Goal: Task Accomplishment & Management: Use online tool/utility

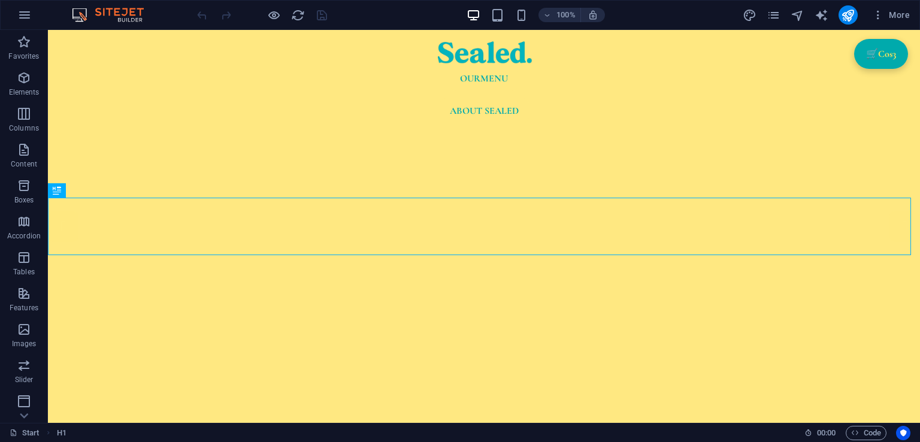
scroll to position [407, 0]
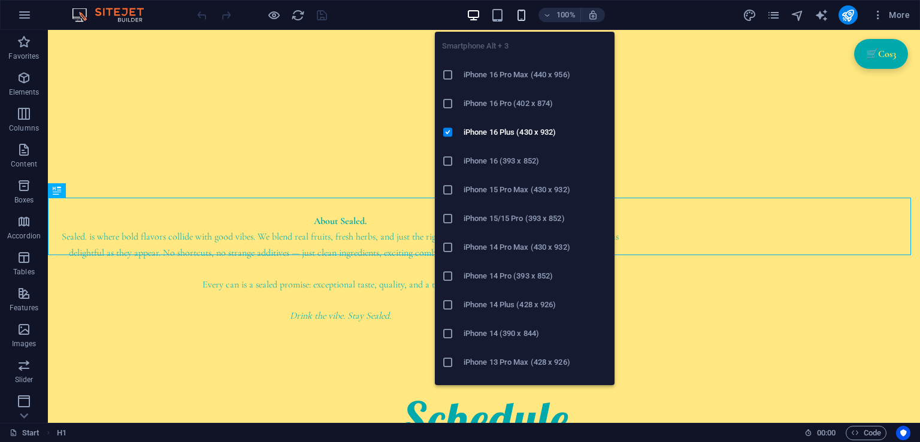
click at [526, 13] on icon "button" at bounding box center [521, 15] width 14 height 14
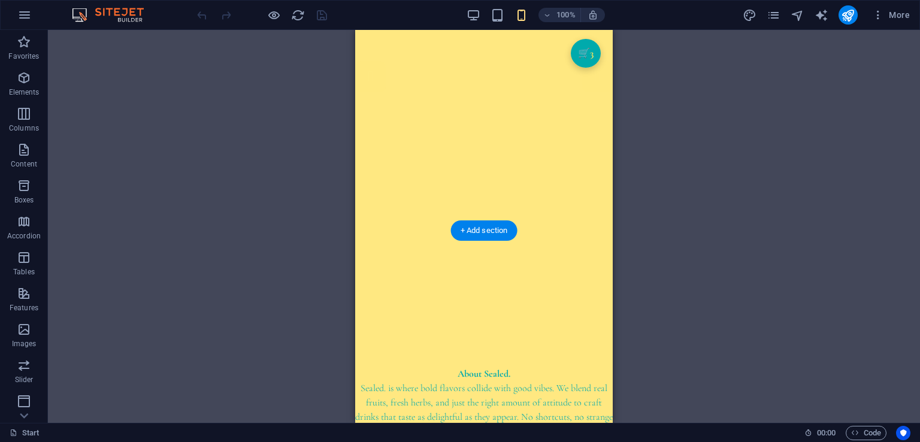
scroll to position [0, 0]
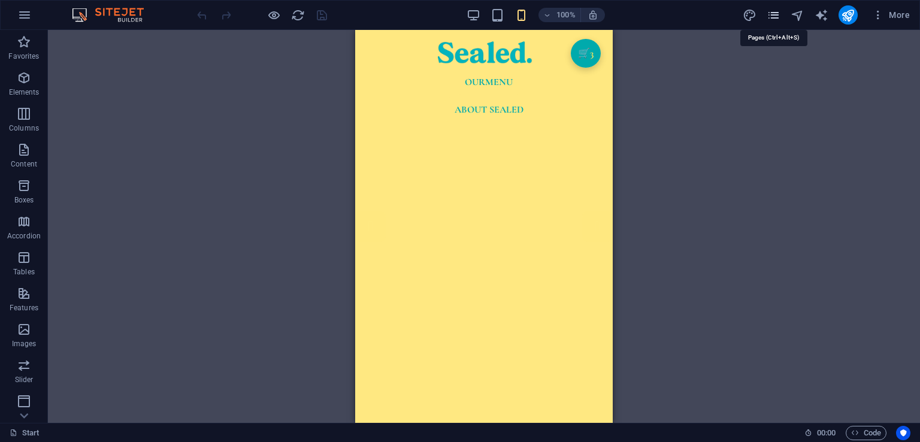
click at [775, 15] on icon "pages" at bounding box center [774, 15] width 14 height 14
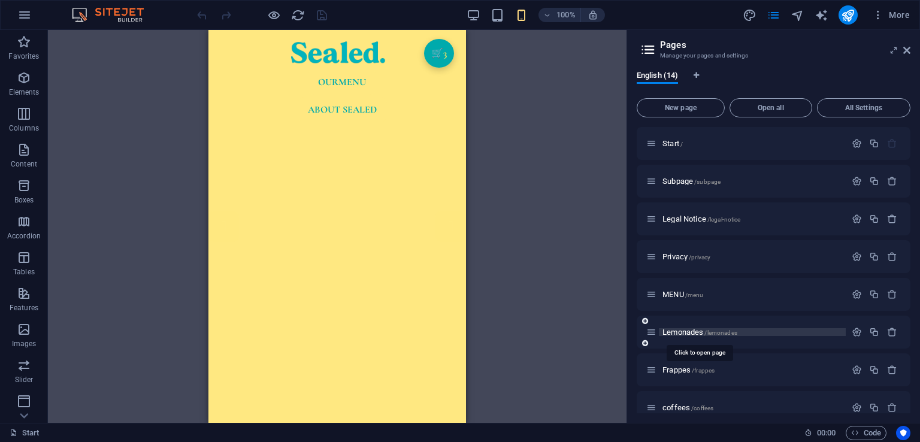
click at [688, 331] on span "Lemonades /lemonades" at bounding box center [699, 332] width 75 height 9
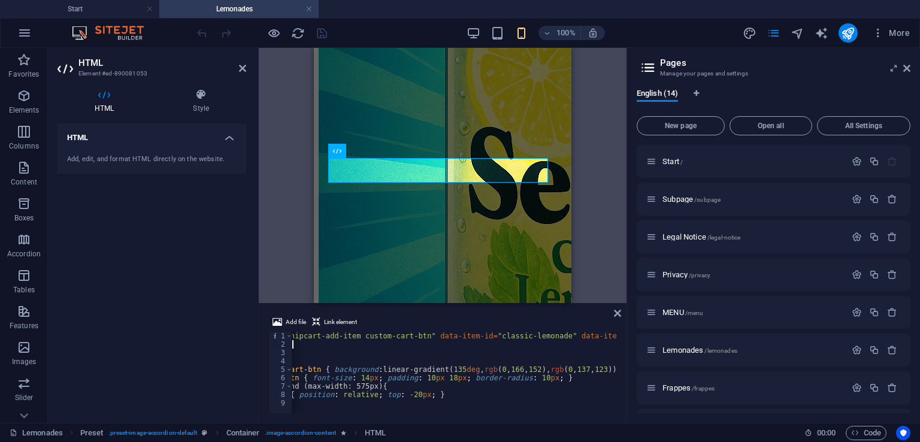
scroll to position [0, 75]
drag, startPoint x: 565, startPoint y: 338, endPoint x: 483, endPoint y: 342, distance: 82.7
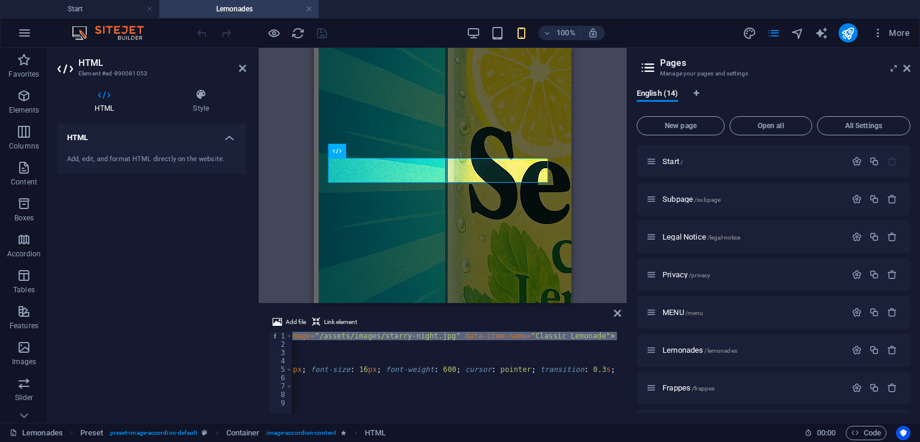
scroll to position [0, 767]
click at [487, 338] on div "< button class = "snipcart-add-item custom-cart-btn" data-item-id = "classic-le…" at bounding box center [454, 372] width 325 height 81
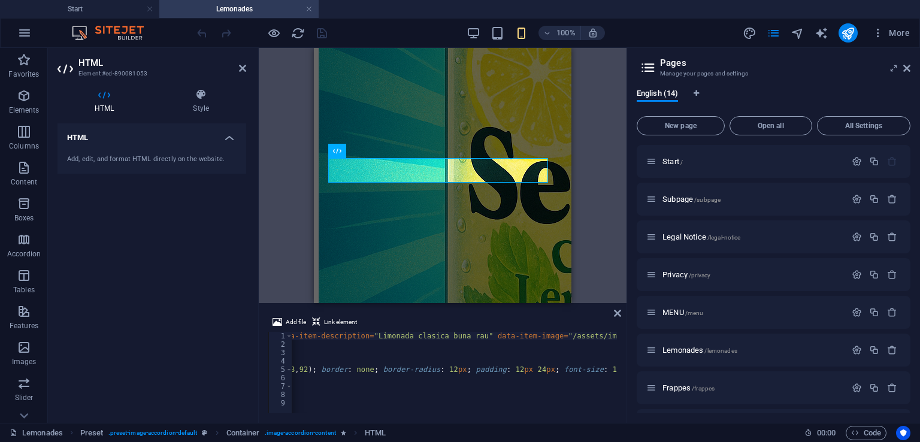
scroll to position [0, 482]
drag, startPoint x: 434, startPoint y: 335, endPoint x: 334, endPoint y: 335, distance: 100.0
paste textarea "ă clasică, răcoritoare și echilibrată – gustul autentic al verii."
type textarea "<button class="snipcart-add-item custom-cart-btn" data-item-id="classic-lemonad…"
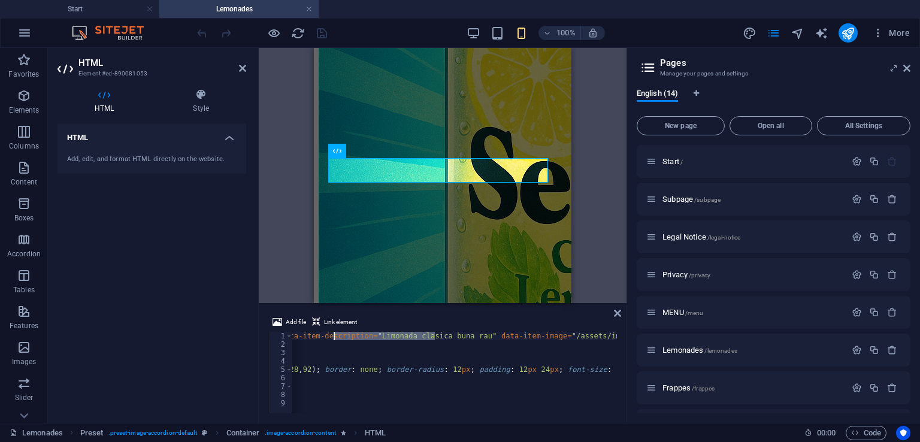
scroll to position [0, 493]
click at [616, 314] on icon at bounding box center [617, 313] width 7 height 10
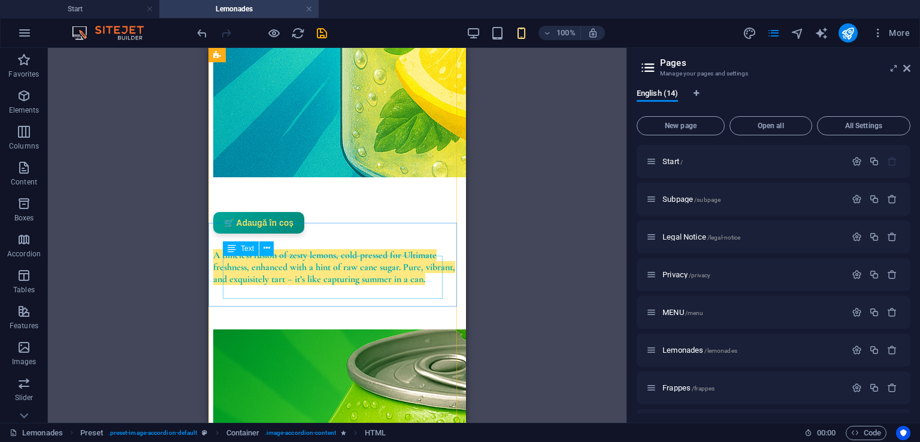
scroll to position [516, 0]
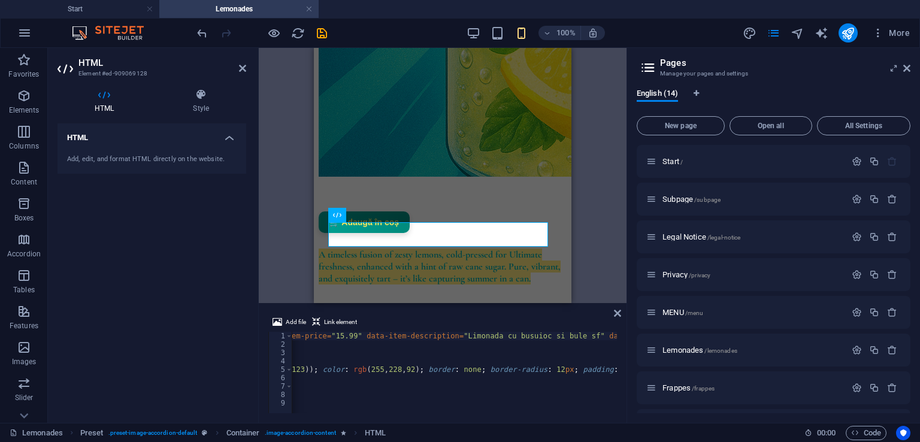
scroll to position [0, 379]
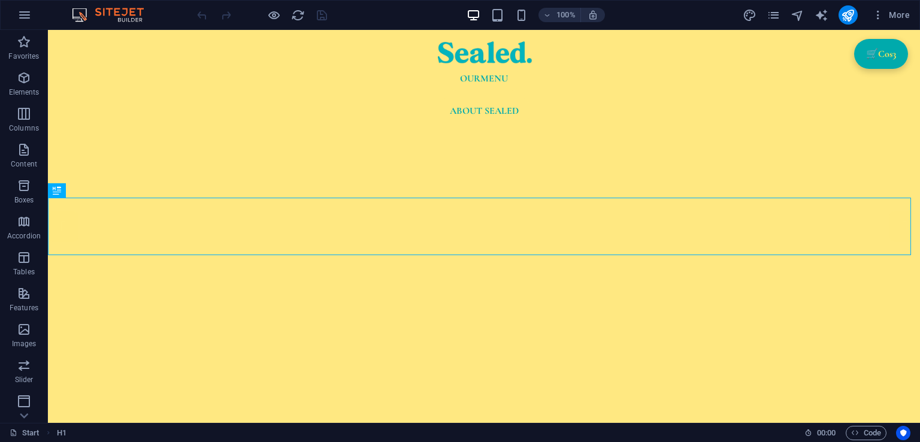
scroll to position [407, 0]
